Goal: Check status: Check status

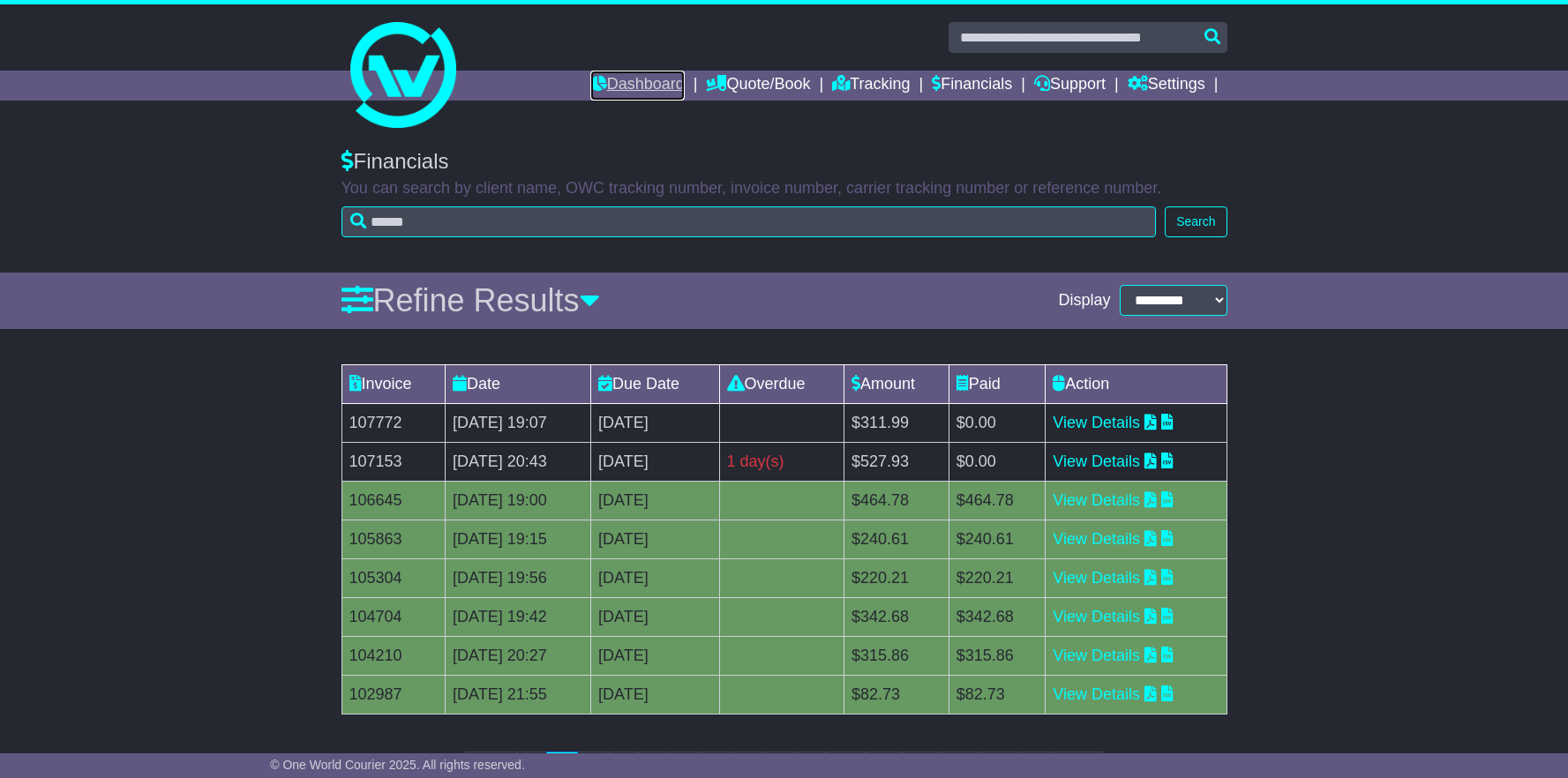
click at [599, 85] on link "Dashboard" at bounding box center [638, 85] width 94 height 30
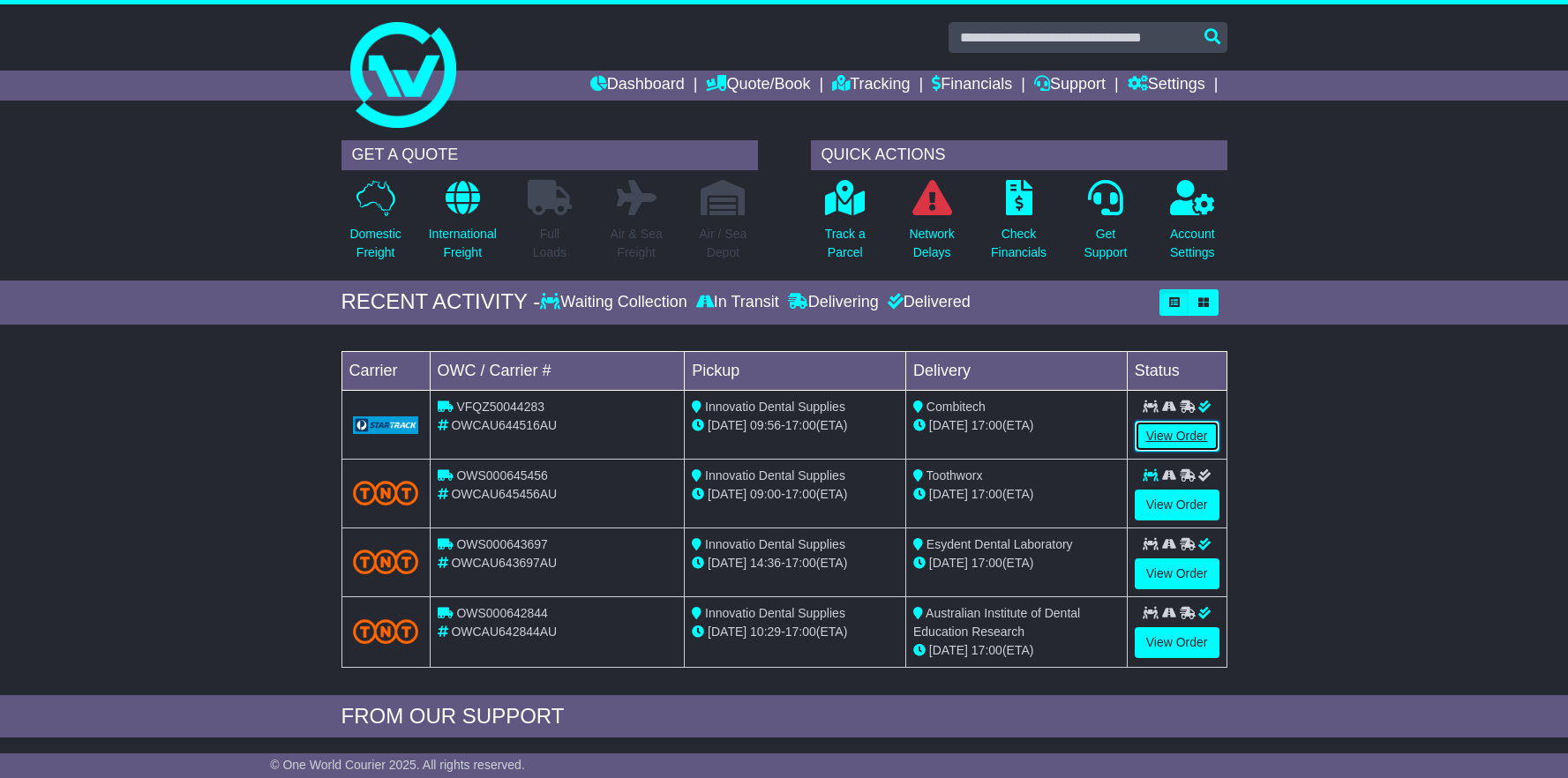
click at [1179, 433] on link "View Order" at bounding box center [1177, 437] width 85 height 31
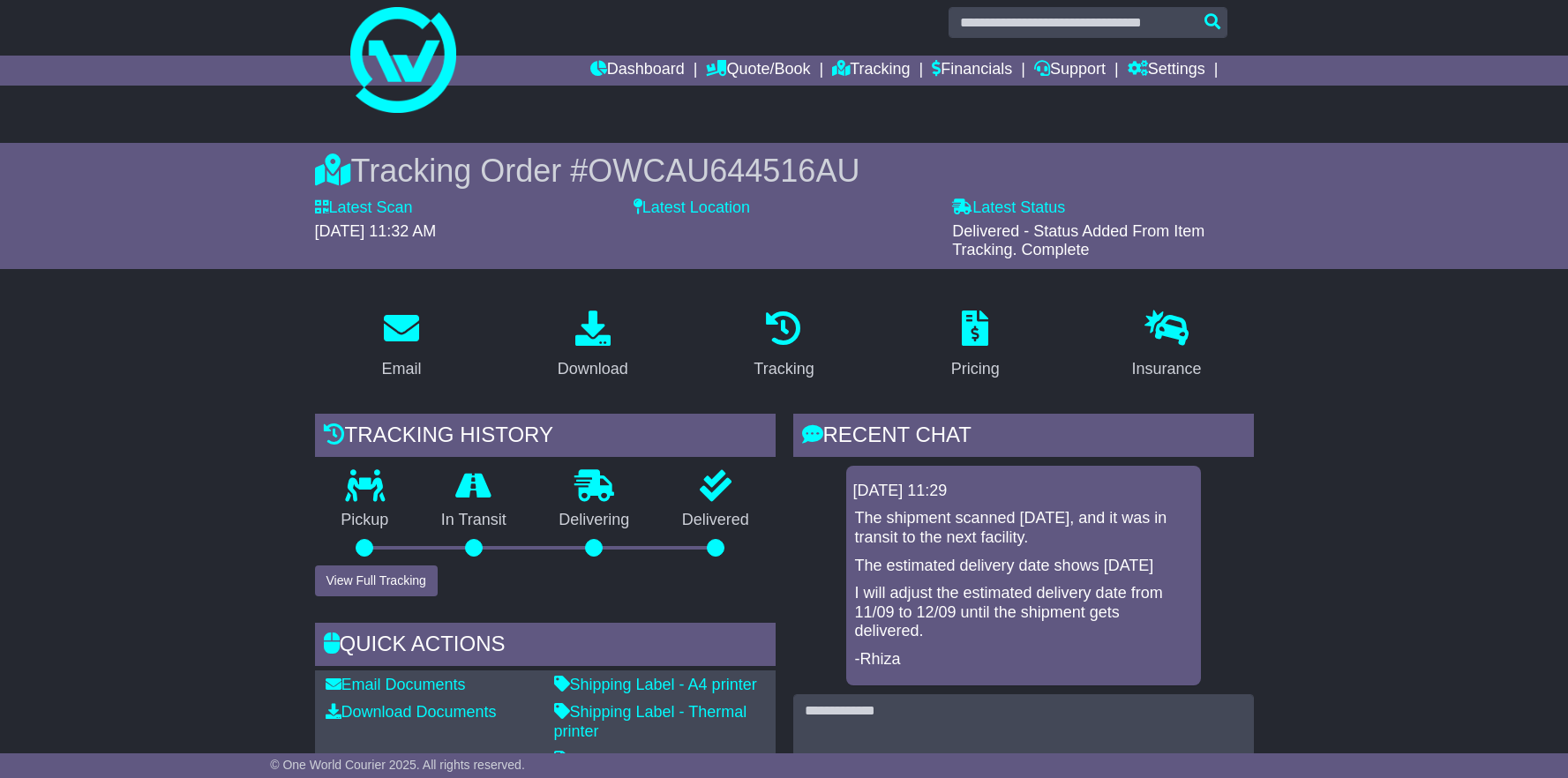
scroll to position [33, 0]
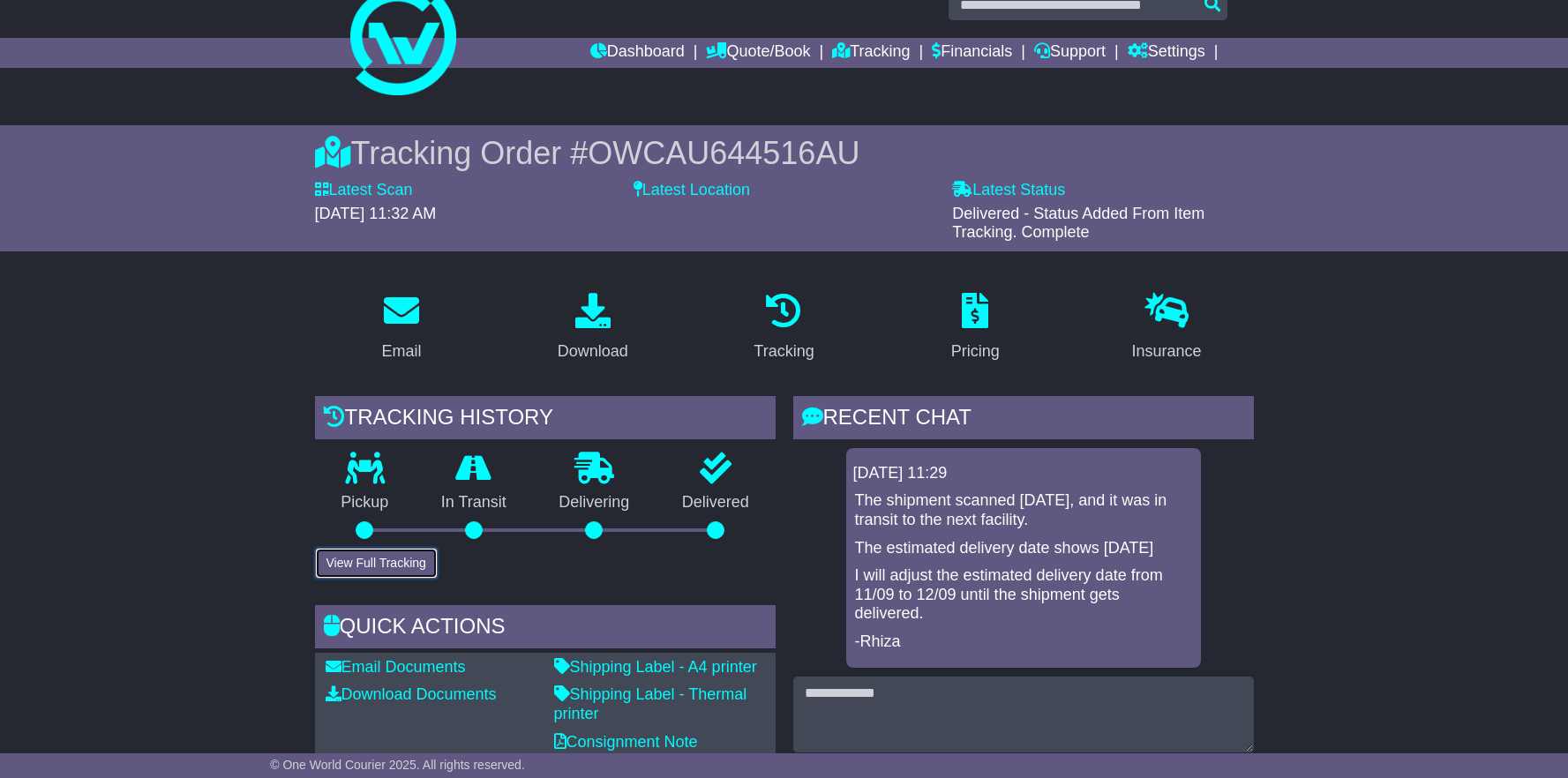
click at [352, 562] on button "View Full Tracking" at bounding box center [377, 564] width 123 height 31
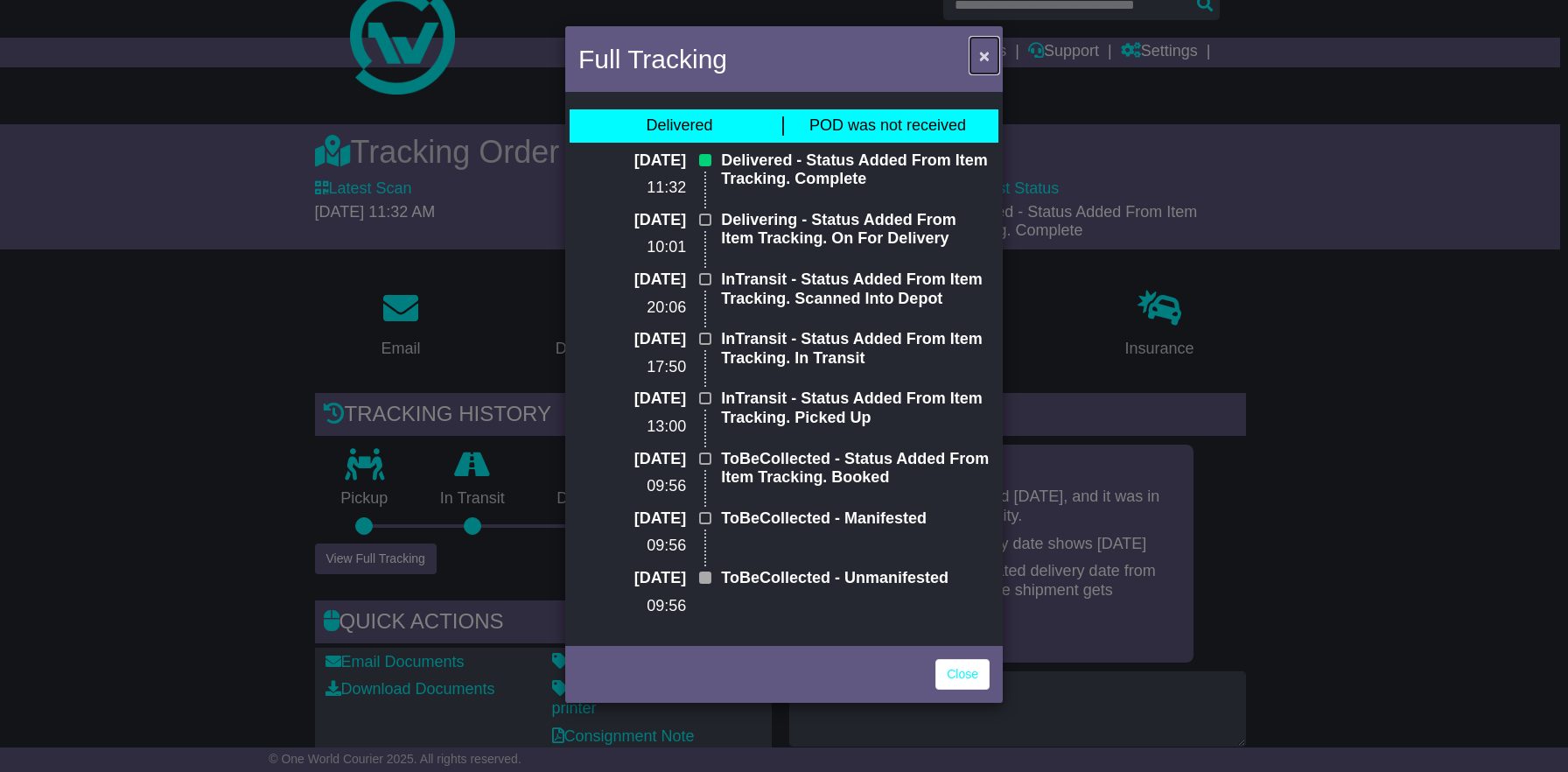
click at [980, 49] on span "×" at bounding box center [984, 55] width 10 height 20
